Goal: Book appointment/travel/reservation

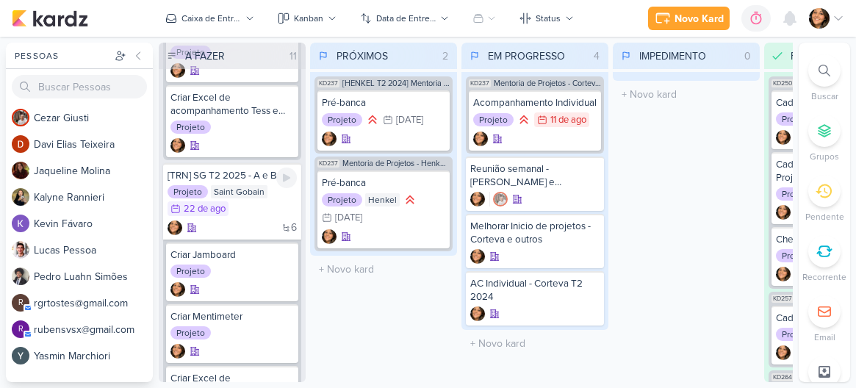
scroll to position [333, 0]
click at [210, 212] on div "22 de ago" at bounding box center [205, 207] width 42 height 10
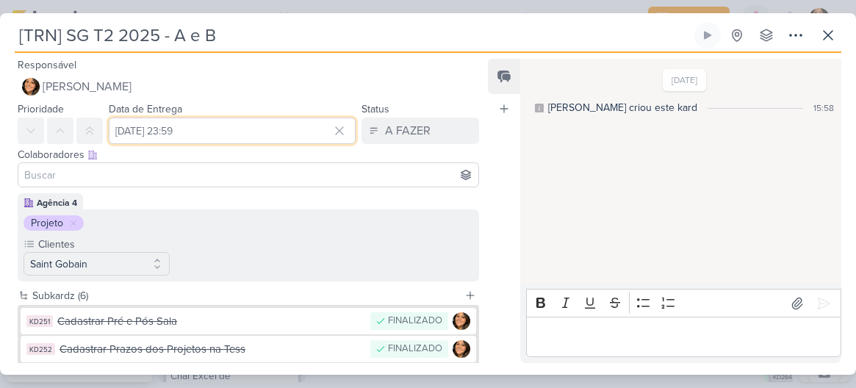
click at [138, 129] on input "[DATE] 23:59" at bounding box center [232, 131] width 247 height 26
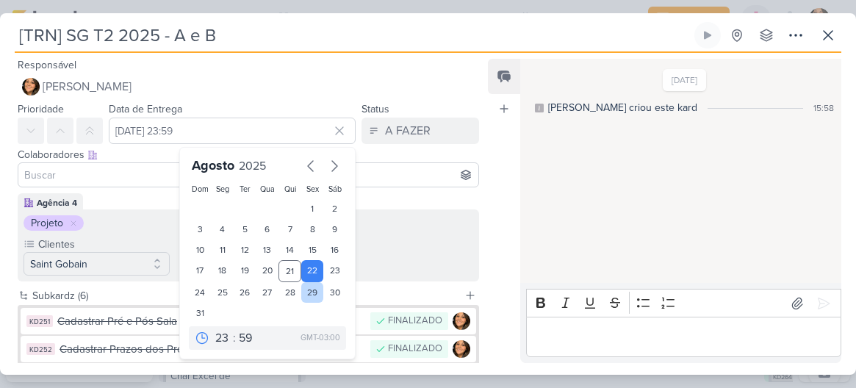
click at [306, 292] on div "29" at bounding box center [312, 292] width 23 height 21
type input "[DATE] 23:59"
click at [335, 124] on icon at bounding box center [339, 130] width 15 height 15
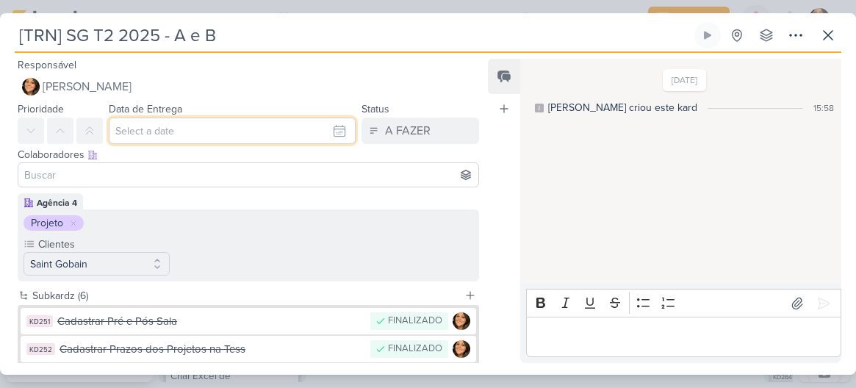
click at [248, 125] on input "text" at bounding box center [232, 131] width 247 height 26
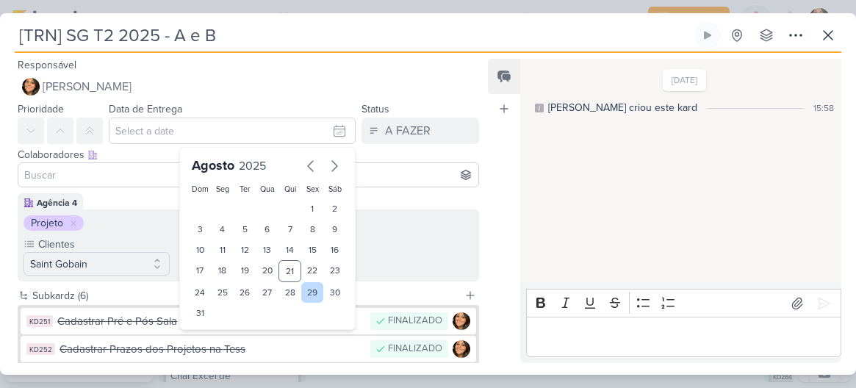
click at [306, 288] on div "29" at bounding box center [312, 292] width 23 height 21
type input "[DATE] 23:59"
click at [485, 228] on div "Responsável [PERSON_NAME] Nenhum contato encontrado create new contact Novo Con…" at bounding box center [428, 214] width 856 height 322
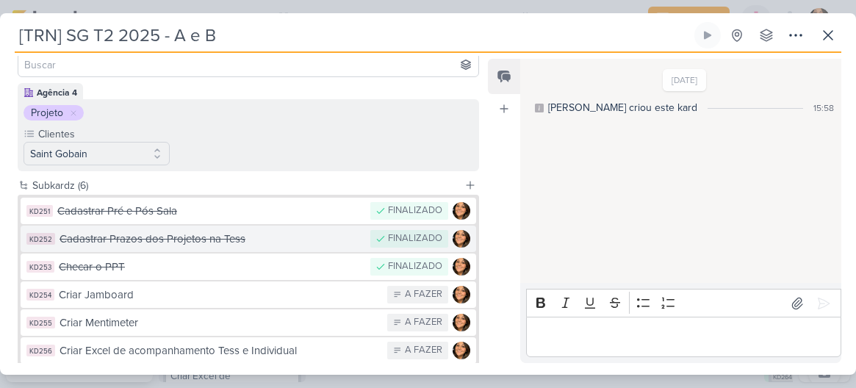
scroll to position [196, 0]
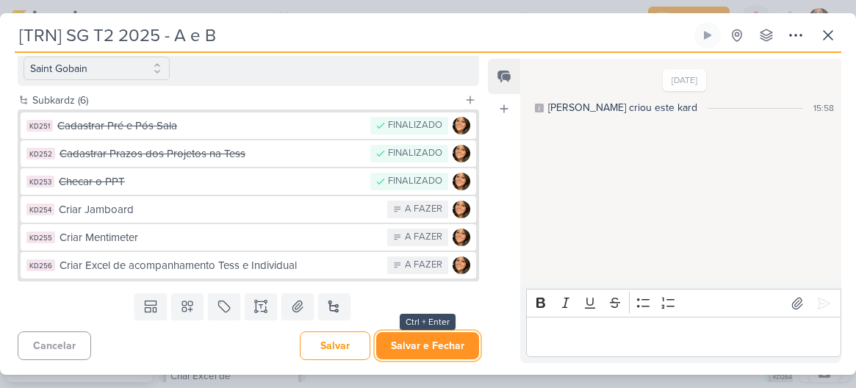
click at [410, 351] on button "Salvar e Fechar" at bounding box center [427, 345] width 103 height 27
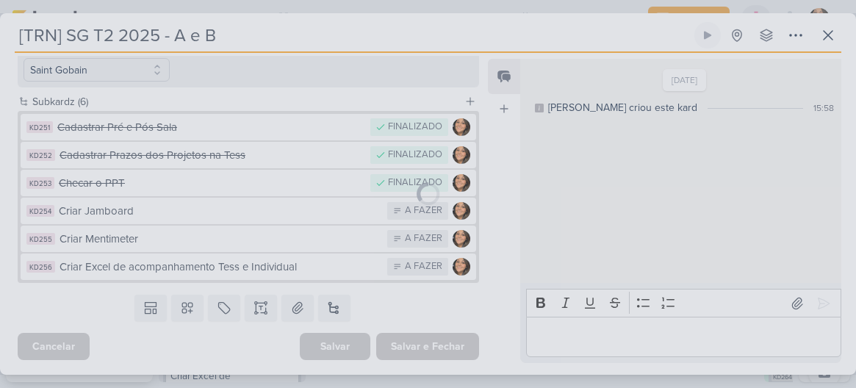
scroll to position [194, 0]
